Goal: Information Seeking & Learning: Check status

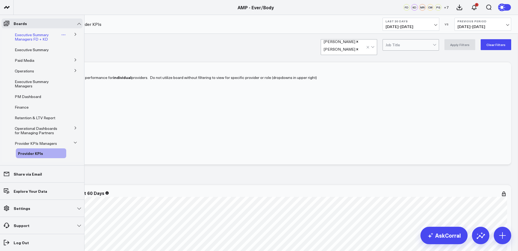
click at [30, 36] on span "Executive Summary Managers FD + KD" at bounding box center [32, 37] width 34 height 10
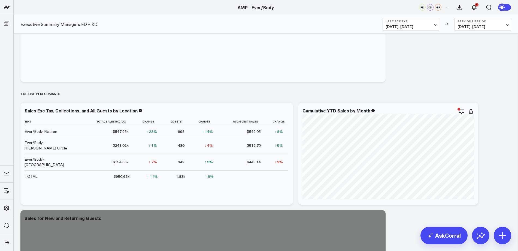
scroll to position [87, 0]
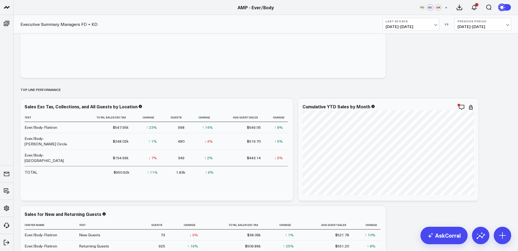
click at [435, 25] on span "[DATE] - [DATE]" at bounding box center [410, 27] width 51 height 4
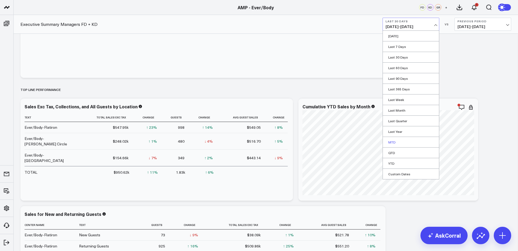
click at [394, 141] on link "MTD" at bounding box center [411, 142] width 56 height 10
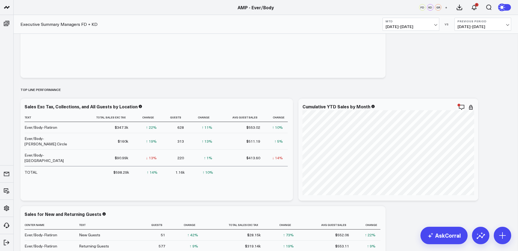
click at [486, 25] on span "[DATE] - [DATE]" at bounding box center [482, 27] width 51 height 4
click at [476, 48] on link "MoM" at bounding box center [483, 46] width 56 height 10
click at [286, 109] on icon at bounding box center [285, 107] width 7 height 7
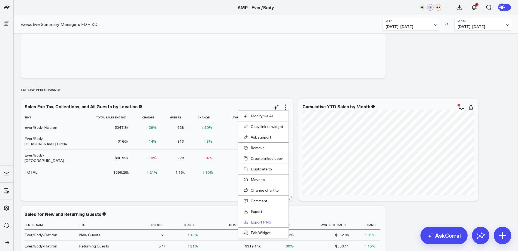
click at [254, 223] on link "Export PNG" at bounding box center [262, 222] width 39 height 5
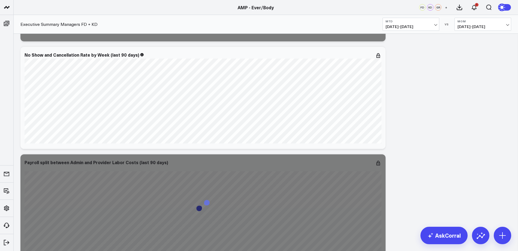
scroll to position [1244, 0]
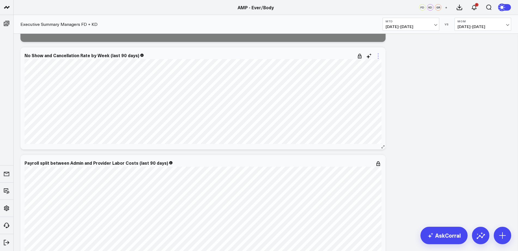
click at [377, 57] on icon at bounding box center [378, 56] width 7 height 7
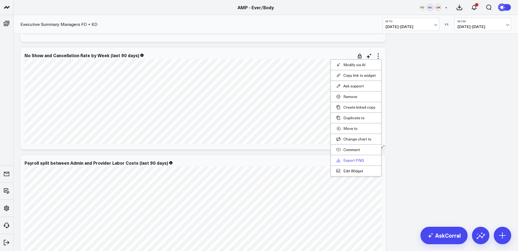
click at [350, 162] on link "Export PNG" at bounding box center [355, 160] width 39 height 5
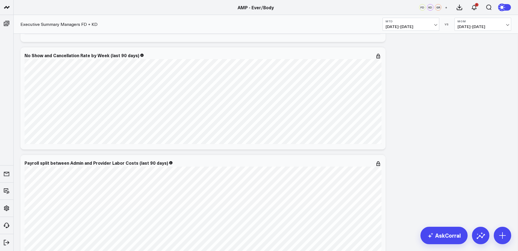
click at [431, 127] on div "Modify via AI Copy link to widget Ask support Remove Create linked copy Executi…" at bounding box center [266, 152] width 496 height 2674
click at [400, 95] on div "Modify via AI Copy link to widget Ask support Remove Create linked copy Executi…" at bounding box center [266, 152] width 496 height 2674
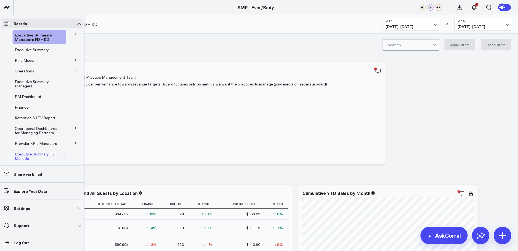
scroll to position [0, 0]
click at [29, 84] on span "Executive Summary Managers" at bounding box center [32, 84] width 34 height 10
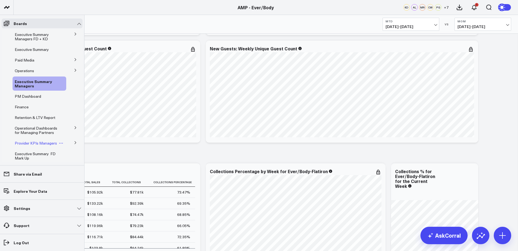
scroll to position [1, 0]
click at [20, 59] on span "Paid Media" at bounding box center [25, 59] width 20 height 5
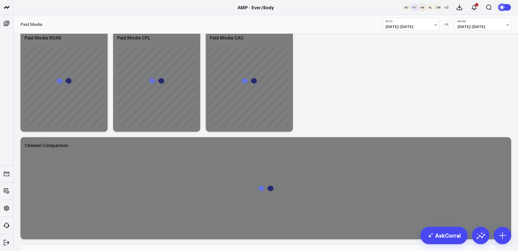
scroll to position [141, 0]
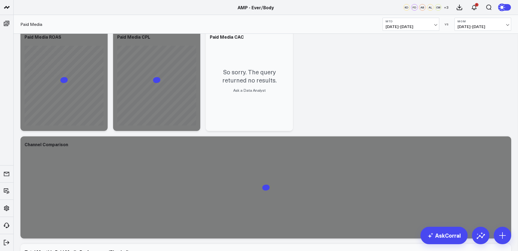
click at [433, 26] on span "[DATE] - [DATE]" at bounding box center [410, 27] width 51 height 4
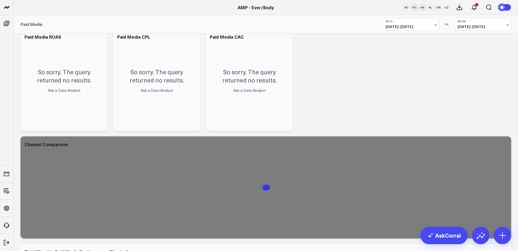
drag, startPoint x: 450, startPoint y: 60, endPoint x: 482, endPoint y: 77, distance: 36.1
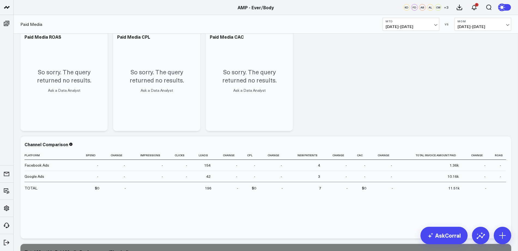
scroll to position [221, 0]
